Goal: Communication & Community: Answer question/provide support

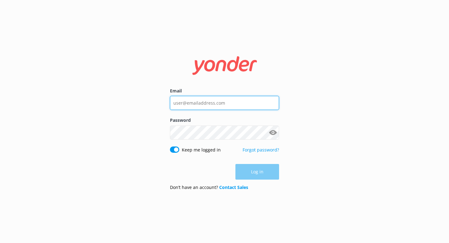
type input "[EMAIL_ADDRESS][DOMAIN_NAME]"
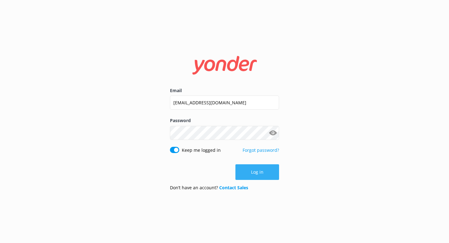
click at [255, 173] on button "Log in" at bounding box center [258, 172] width 44 height 16
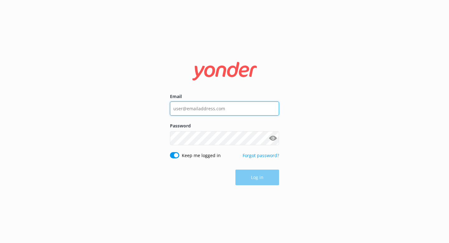
type input "[EMAIL_ADDRESS][DOMAIN_NAME]"
click at [256, 178] on div "Log in" at bounding box center [224, 177] width 109 height 16
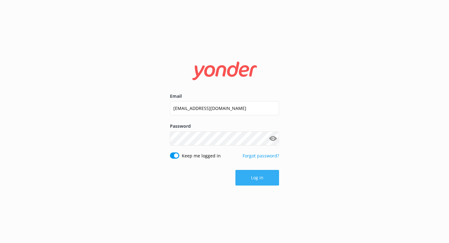
click at [263, 184] on button "Log in" at bounding box center [258, 178] width 44 height 16
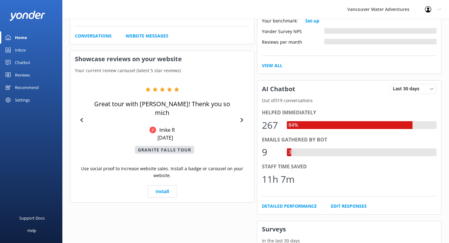
scroll to position [219, 0]
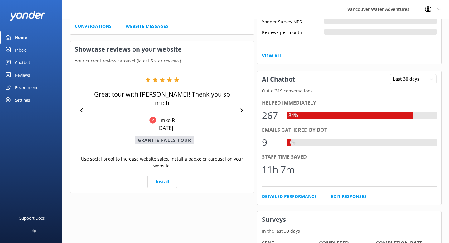
click at [286, 104] on div "Helped immediately" at bounding box center [349, 103] width 175 height 8
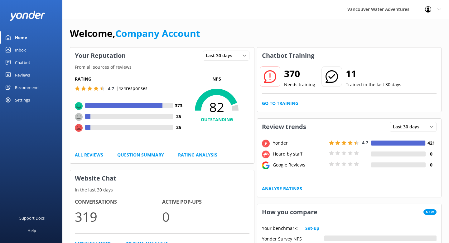
scroll to position [0, 0]
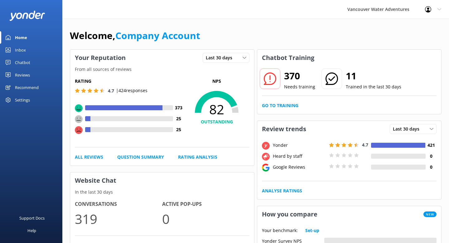
click at [28, 64] on div "Chatbot" at bounding box center [22, 62] width 15 height 12
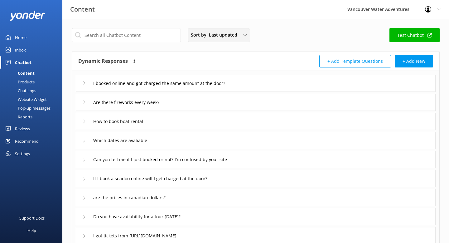
click at [228, 37] on span "Sort by: Last updated" at bounding box center [216, 35] width 50 height 7
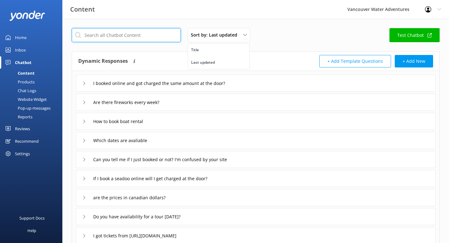
click at [144, 36] on input "text" at bounding box center [126, 35] width 109 height 14
paste input "What times do you have for [DATE] for 3 people"
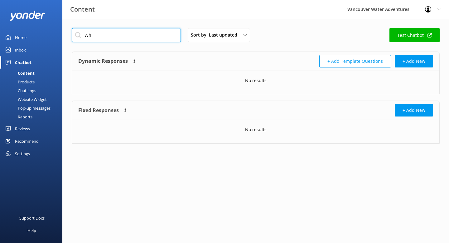
type input "W"
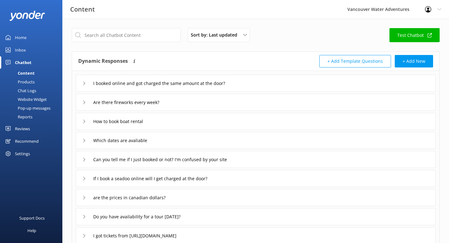
click at [35, 50] on link "Inbox" at bounding box center [31, 50] width 62 height 12
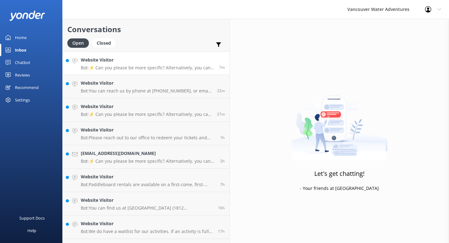
click at [125, 69] on p "Bot: ⚡ Can you please be more specific? Alternatively, you can leave your conta…" at bounding box center [148, 68] width 134 height 6
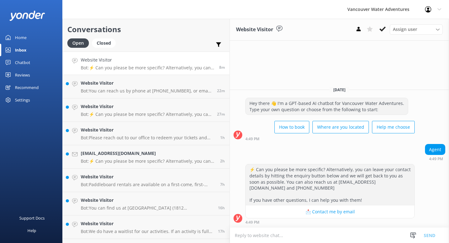
click at [264, 233] on textarea at bounding box center [339, 234] width 219 height 15
click at [159, 85] on h4 "Website Visitor" at bounding box center [147, 83] width 132 height 7
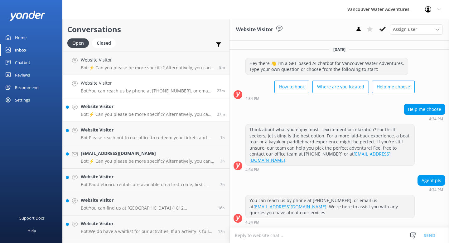
click at [132, 111] on div "Website Visitor Bot: ⚡ Can you please be more specific? Alternatively, you can …" at bounding box center [147, 110] width 132 height 14
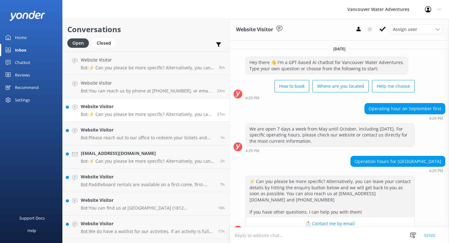
scroll to position [5, 0]
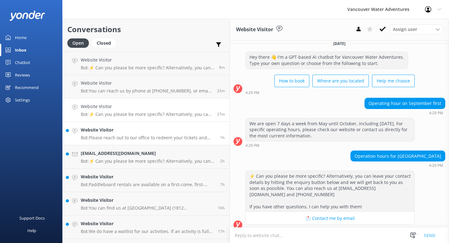
click at [130, 132] on h4 "Website Visitor" at bounding box center [148, 129] width 135 height 7
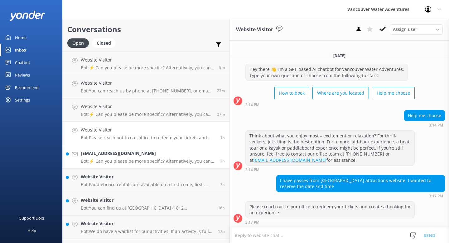
click at [129, 160] on p "Bot: ⚡ Can you please be more specific? Alternatively, you can leave your conta…" at bounding box center [148, 161] width 135 height 6
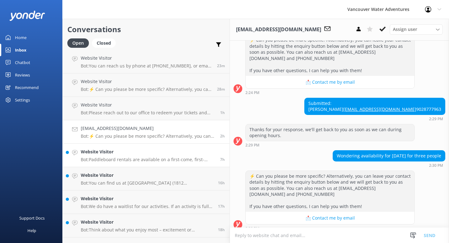
scroll to position [26, 0]
click at [248, 236] on textarea at bounding box center [339, 234] width 219 height 15
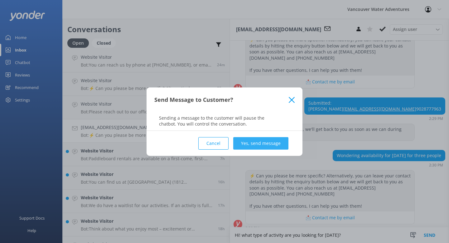
type textarea "Hi! what type of activity are you looking for [DATE]?"
click at [269, 146] on button "Yes, send message" at bounding box center [260, 143] width 55 height 12
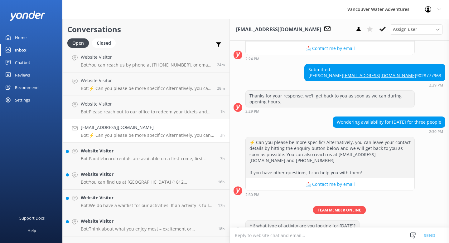
scroll to position [83, 0]
